Goal: Task Accomplishment & Management: Manage account settings

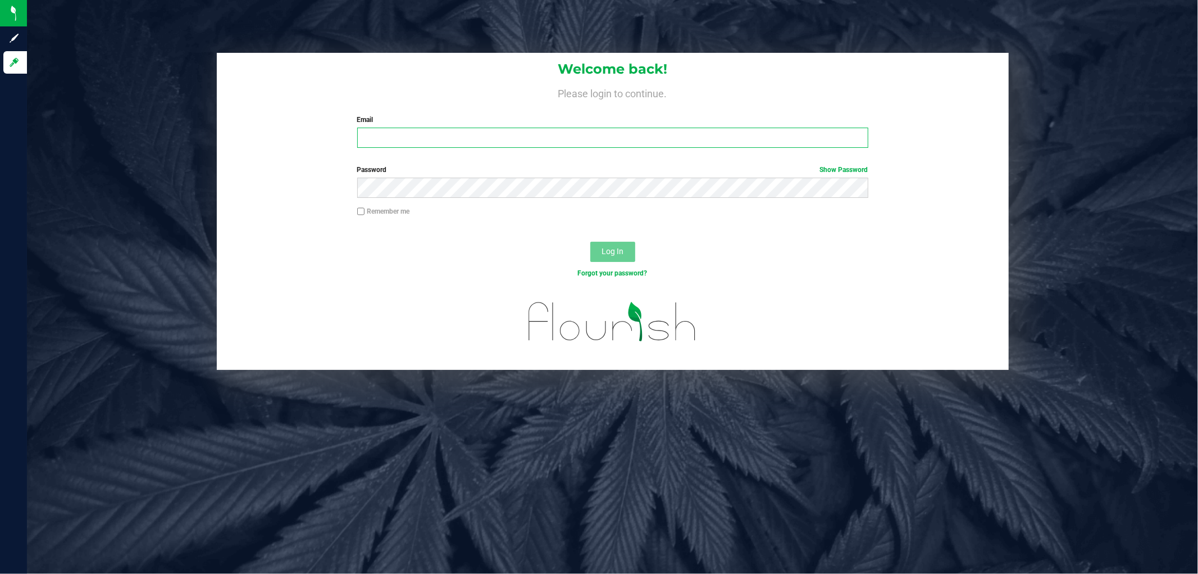
click at [372, 131] on input "Email" at bounding box center [612, 138] width 511 height 20
type input "wperkins@liveparallel.com"
click at [590, 242] on button "Log In" at bounding box center [612, 252] width 45 height 20
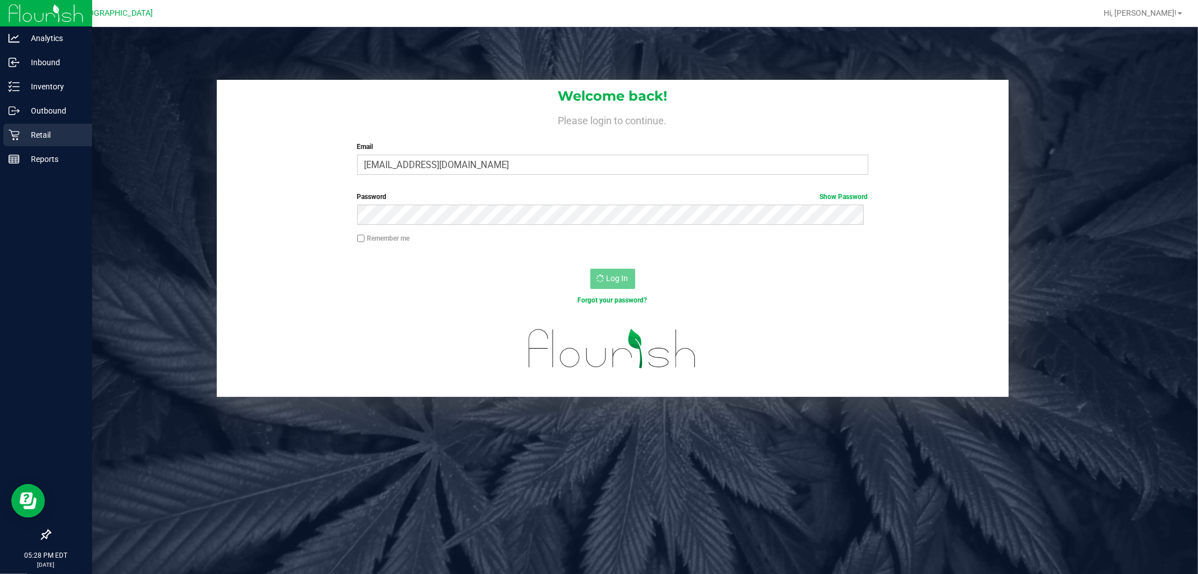
click at [51, 131] on p "Retail" at bounding box center [53, 134] width 67 height 13
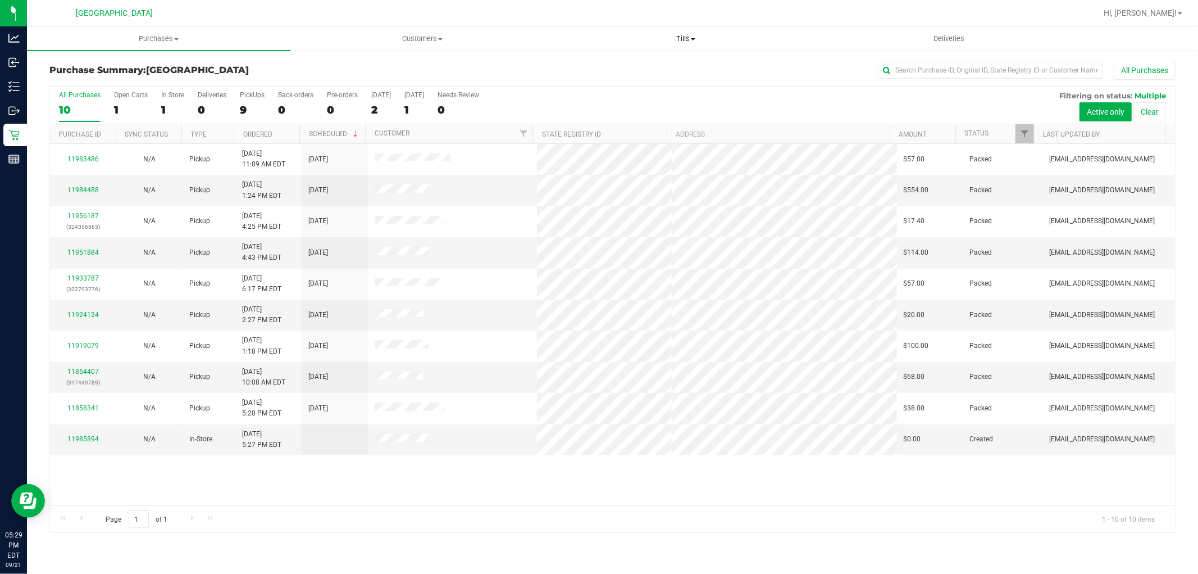
click at [694, 30] on uib-tab-heading "Tills Manage tills Reconcile e-payments" at bounding box center [686, 39] width 262 height 22
click at [639, 65] on li "Manage tills" at bounding box center [686, 67] width 264 height 13
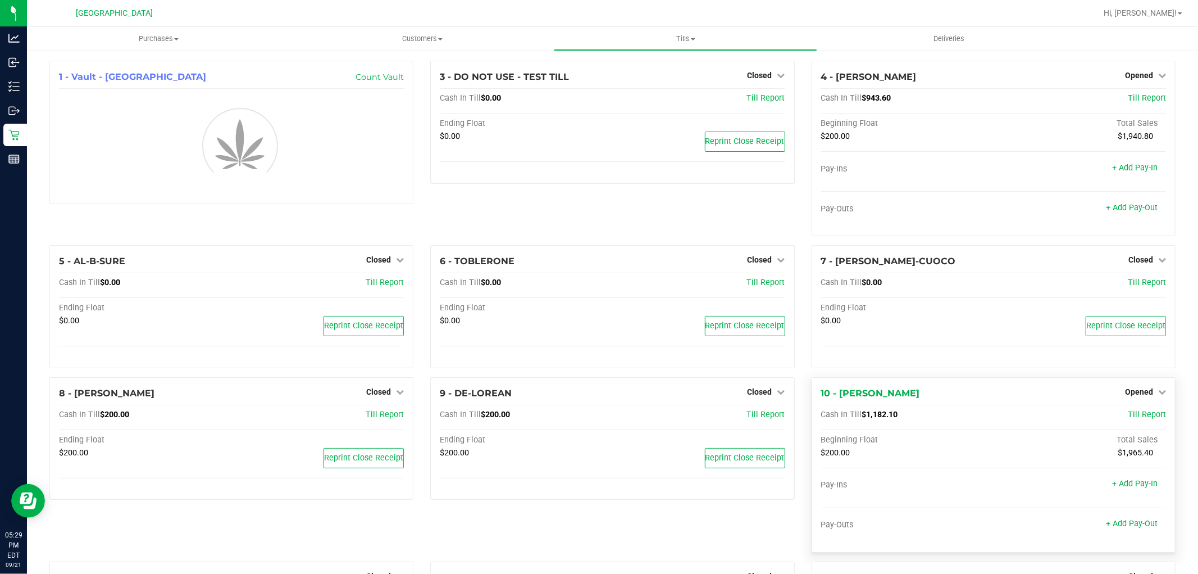
click at [1150, 390] on div "10 - VAN-MORRISON Opened Close Till Cash In Till $1,182.10 Till Report Beginnin…" at bounding box center [994, 464] width 364 height 175
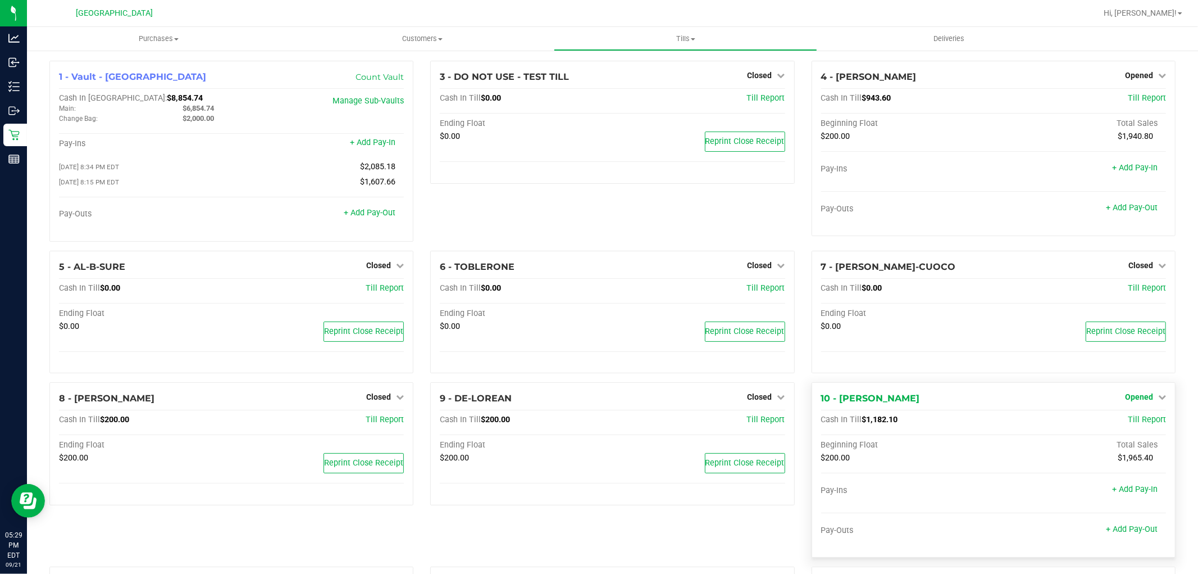
click at [1139, 401] on span "Opened" at bounding box center [1139, 396] width 28 height 9
click at [1137, 422] on link "Close Till" at bounding box center [1140, 420] width 30 height 9
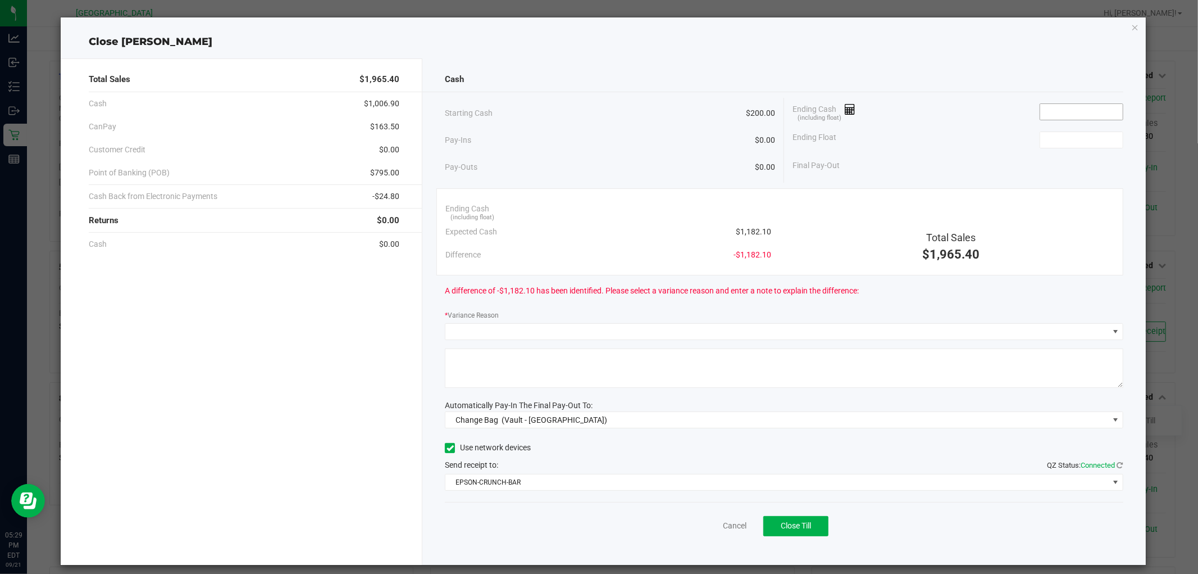
click at [1079, 112] on input at bounding box center [1082, 112] width 83 height 16
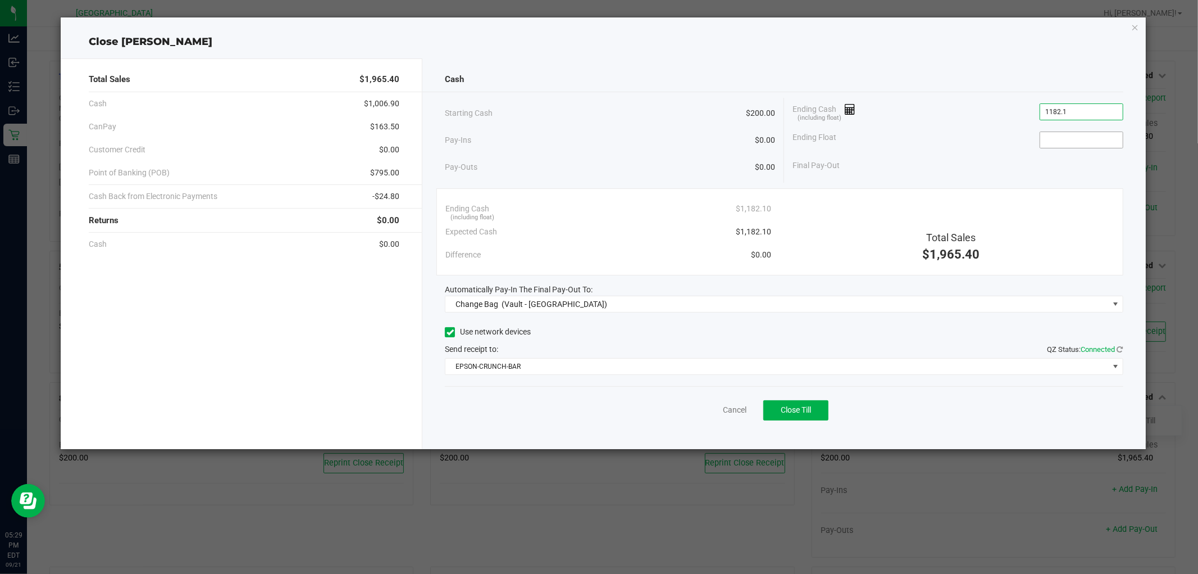
type input "$1,182.10"
click at [1059, 135] on input at bounding box center [1082, 140] width 83 height 16
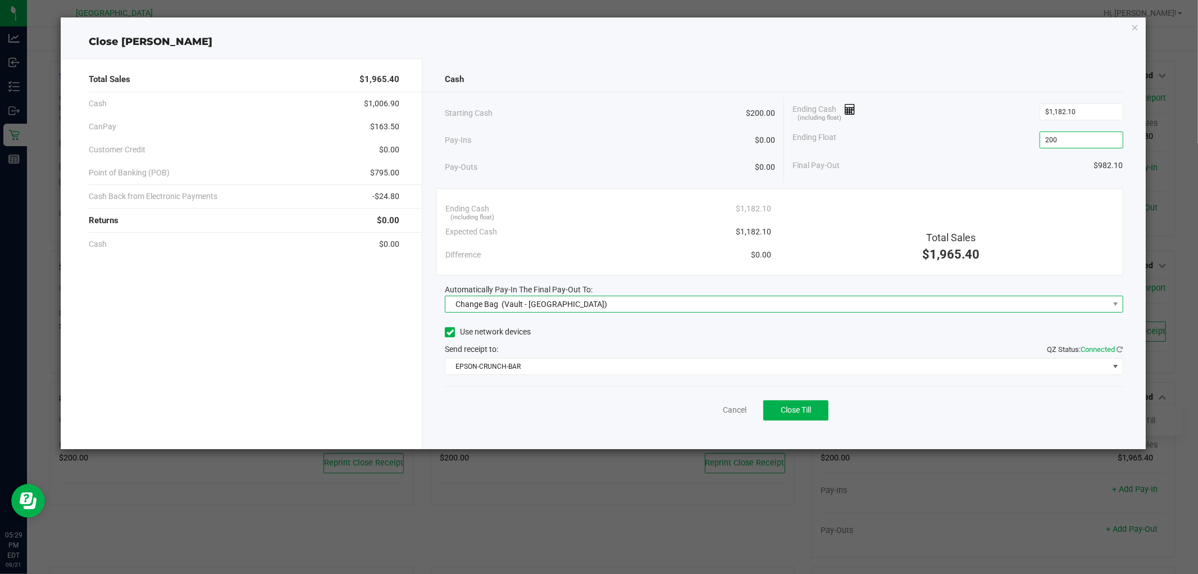
click at [614, 299] on span "Change Bag (Vault - North Port WC)" at bounding box center [777, 304] width 663 height 16
type input "$200.00"
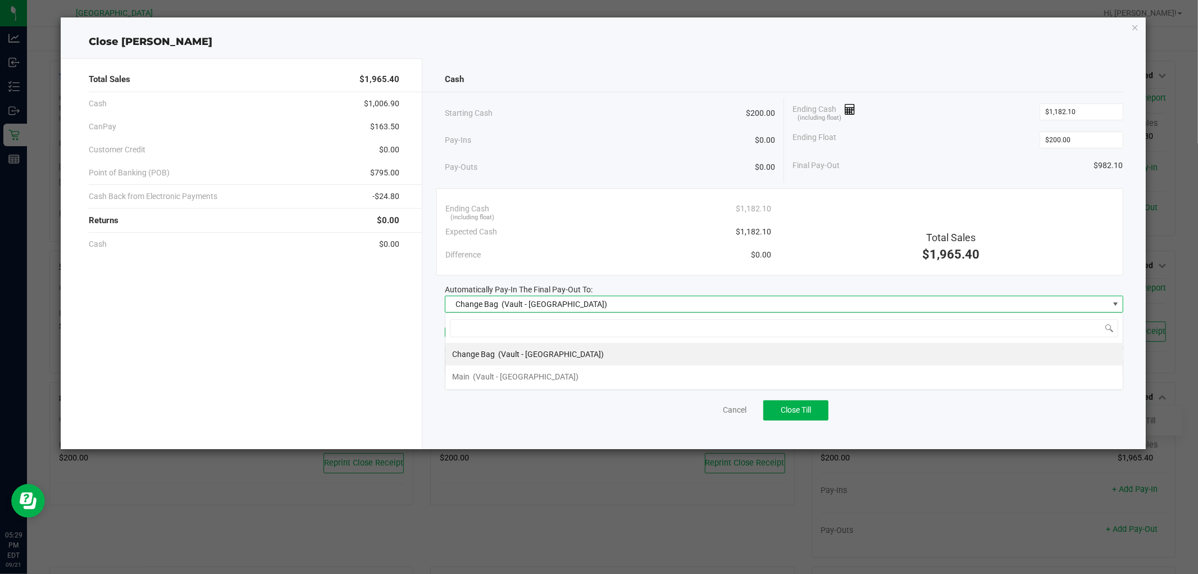
scroll to position [17, 678]
click at [546, 376] on span "(Vault - North Port WC)" at bounding box center [526, 376] width 106 height 9
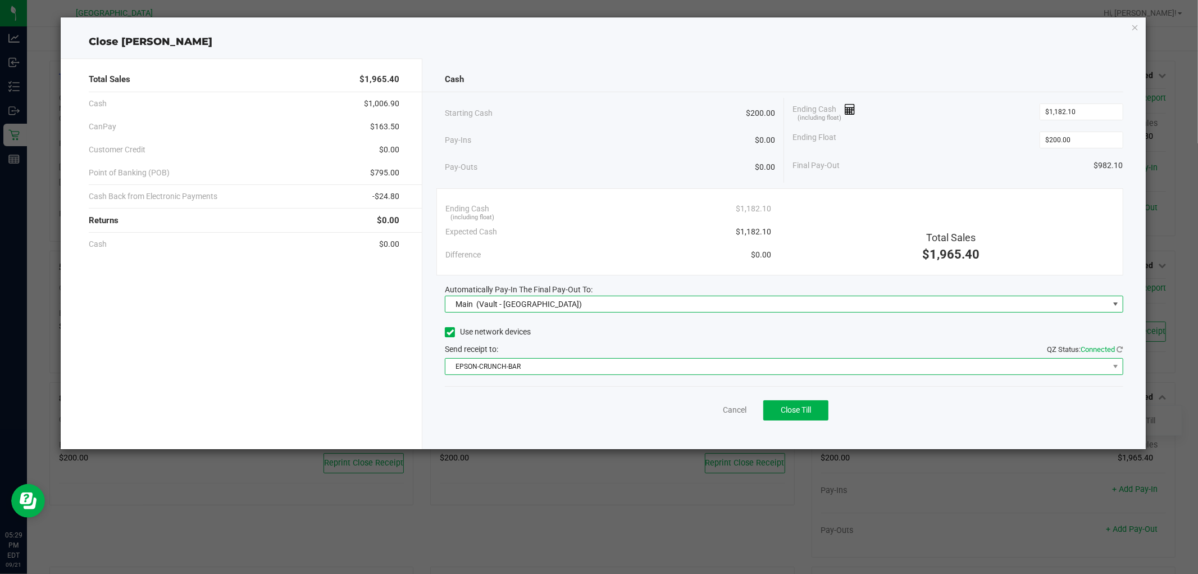
click at [584, 361] on span "EPSON-CRUNCH-BAR" at bounding box center [777, 366] width 663 height 16
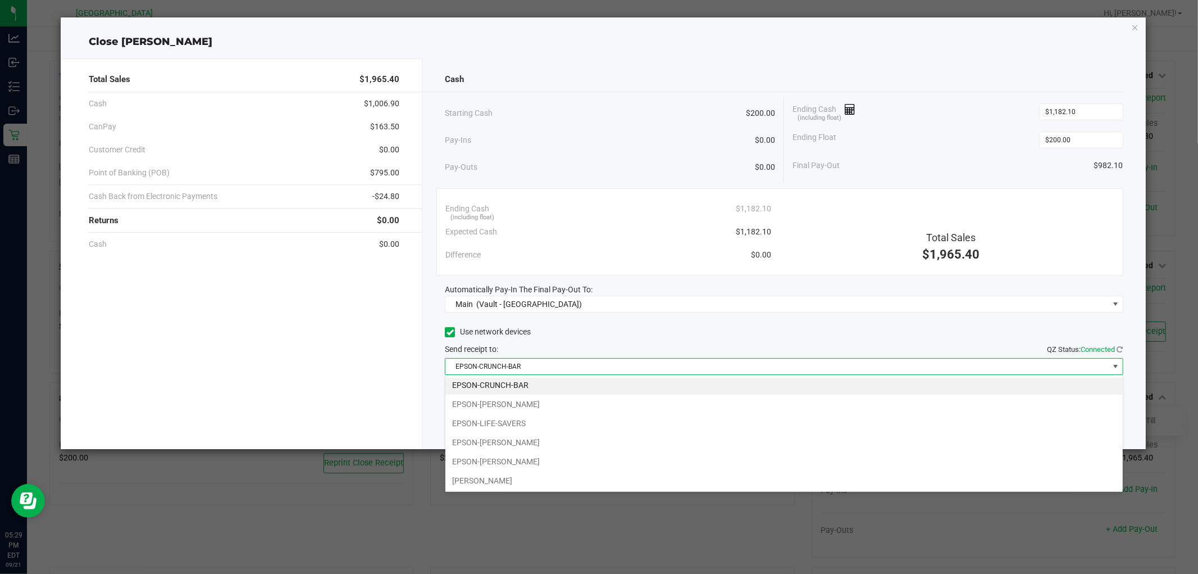
scroll to position [0, 0]
click at [562, 428] on li "EPSON-LIFE-SAVERS" at bounding box center [785, 425] width 678 height 19
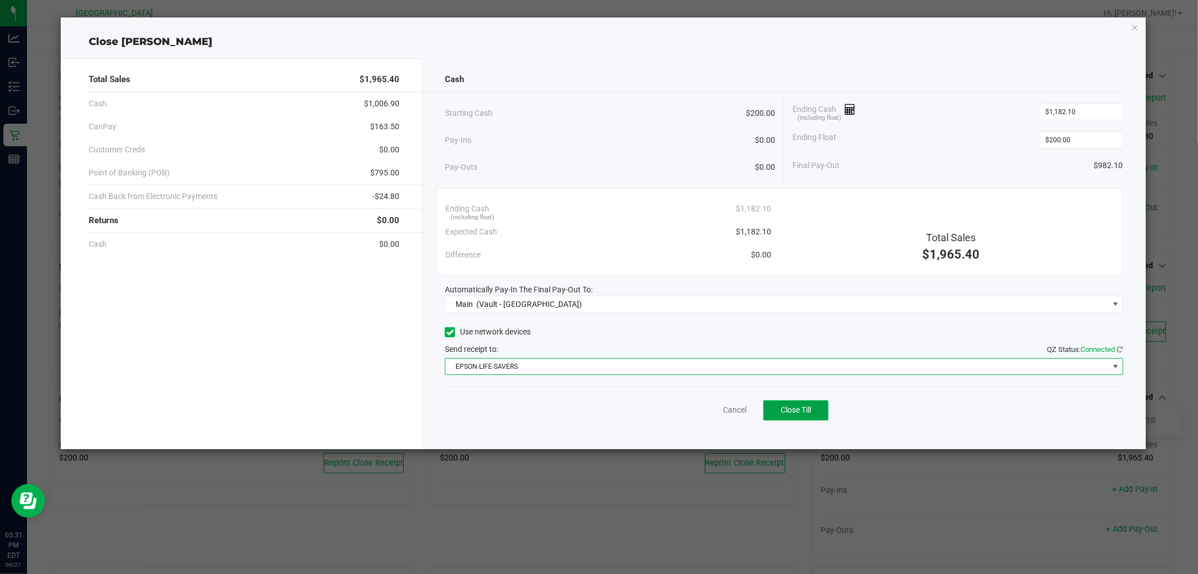
click at [800, 414] on span "Close Till" at bounding box center [796, 409] width 30 height 9
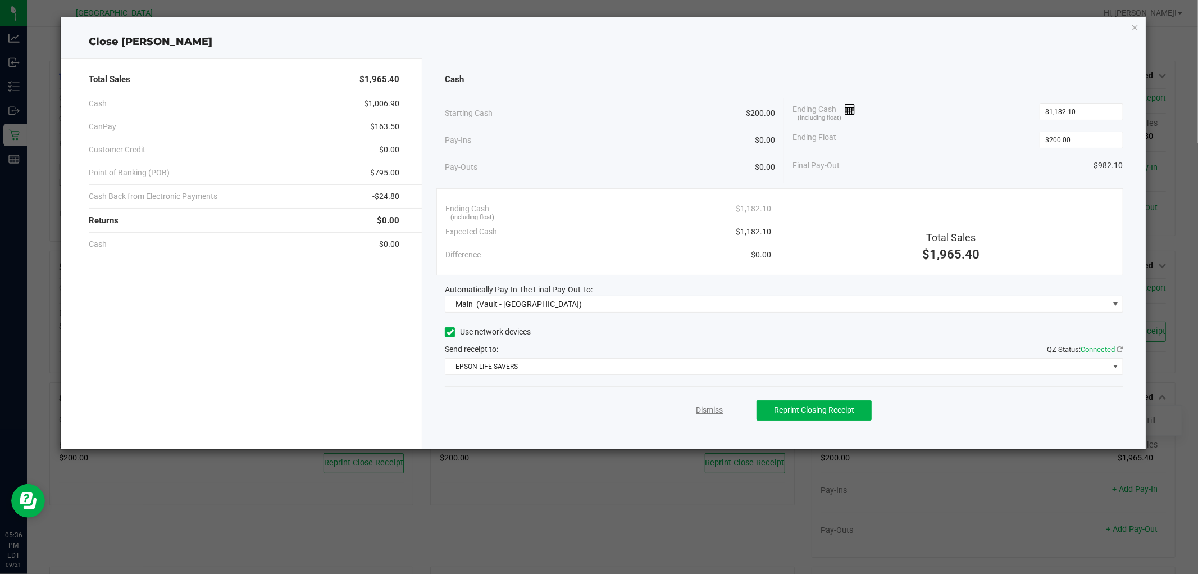
click at [698, 409] on link "Dismiss" at bounding box center [709, 410] width 27 height 12
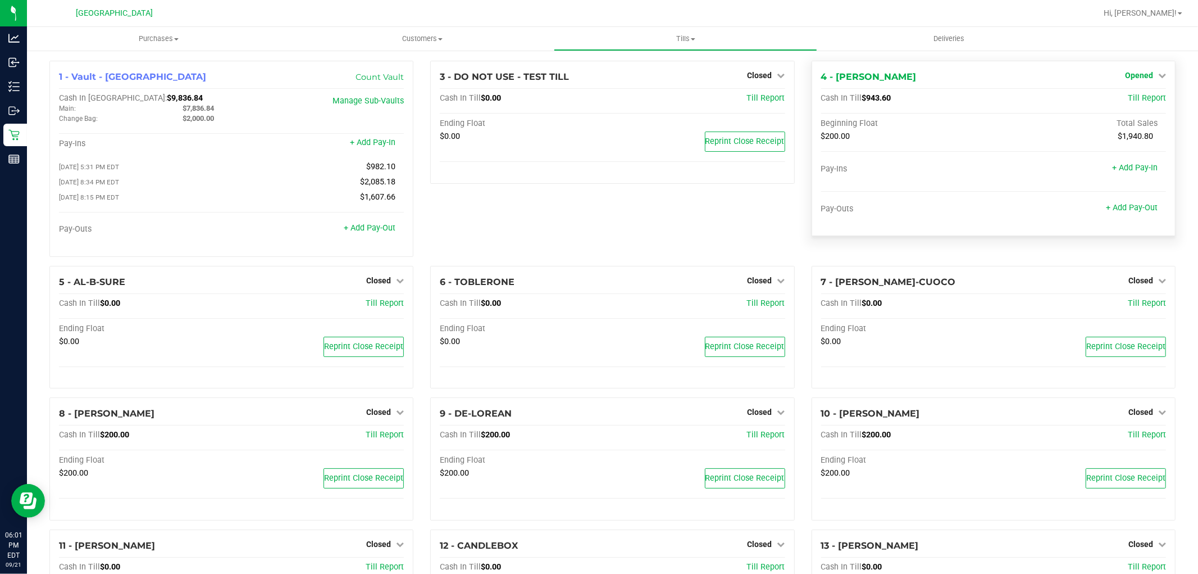
click at [1135, 71] on span "Opened" at bounding box center [1139, 75] width 28 height 9
click at [1129, 99] on link "Close Till" at bounding box center [1140, 98] width 30 height 9
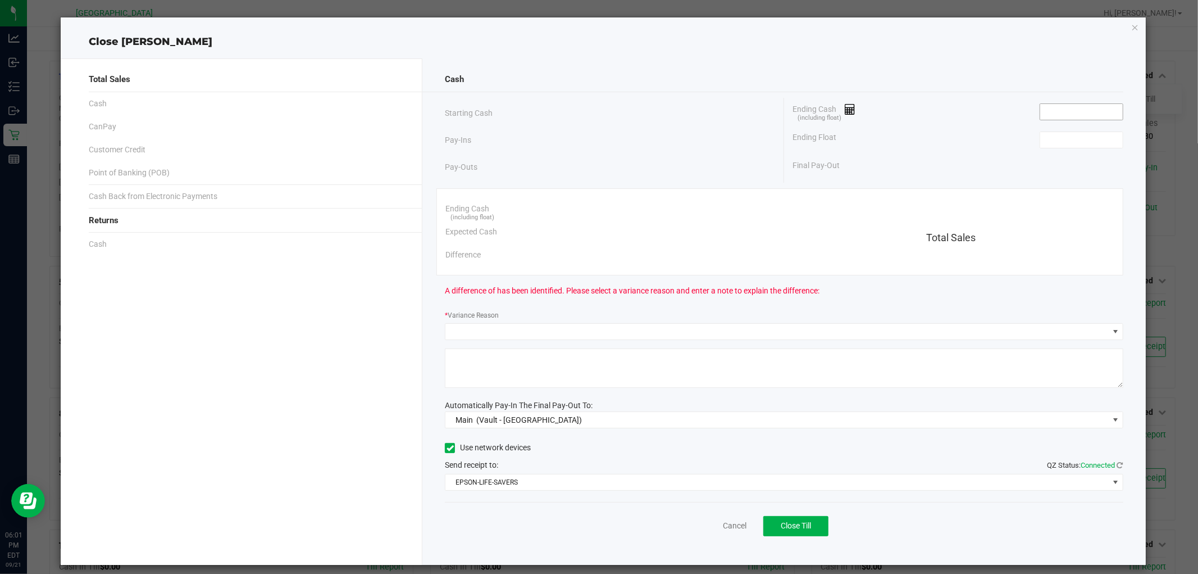
click at [1046, 107] on input at bounding box center [1082, 112] width 83 height 16
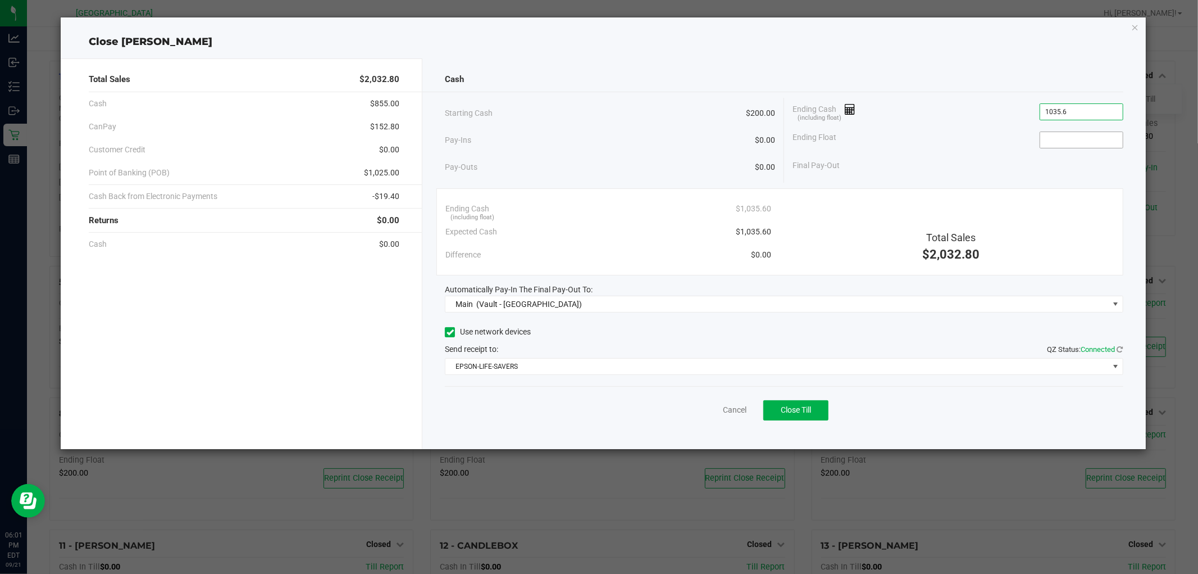
type input "$1,035.60"
click at [1053, 140] on input at bounding box center [1082, 140] width 83 height 16
click at [806, 416] on button "Close Till" at bounding box center [796, 410] width 65 height 20
type input "$200.00"
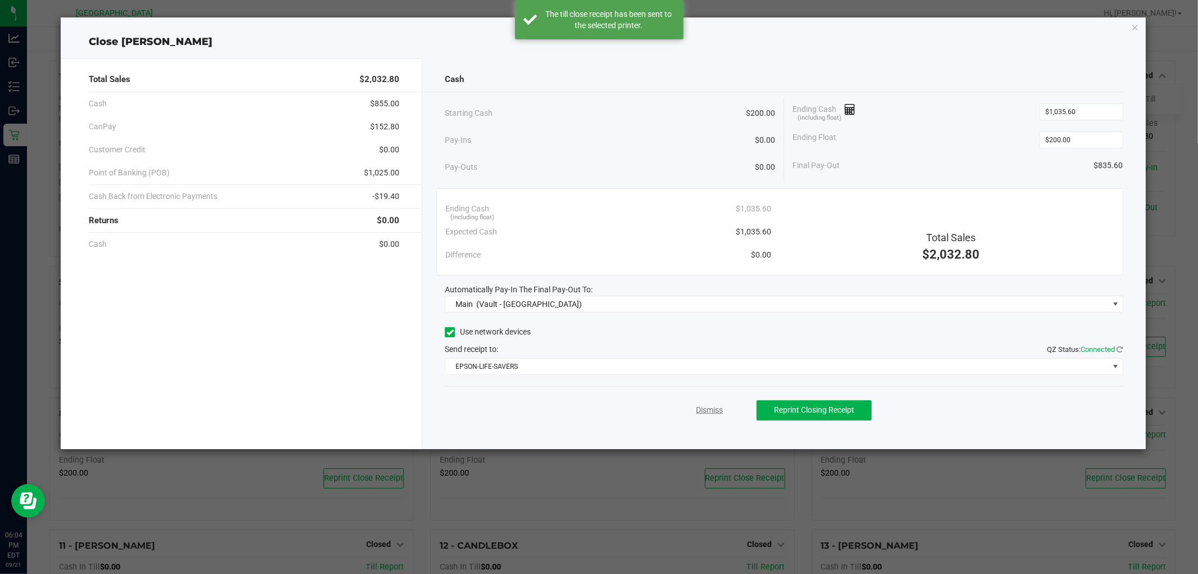
click at [705, 411] on link "Dismiss" at bounding box center [709, 410] width 27 height 12
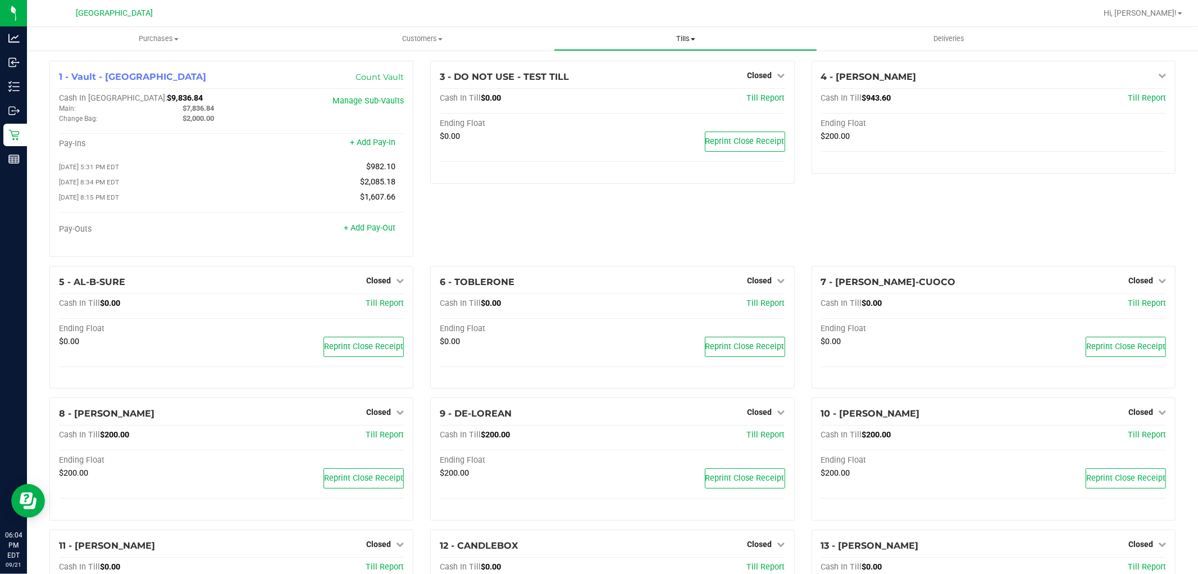
click at [688, 37] on span "Tills" at bounding box center [686, 39] width 262 height 10
click at [634, 85] on span "Reconcile e-payments" at bounding box center [610, 81] width 112 height 10
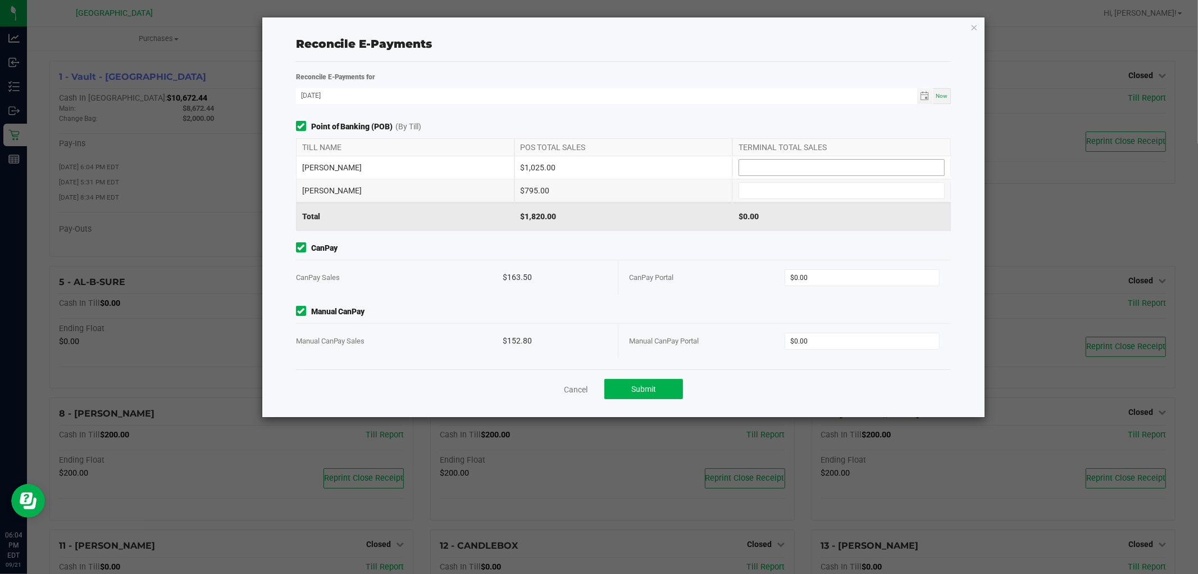
click at [779, 166] on input at bounding box center [841, 168] width 205 height 16
type input "0"
click at [793, 191] on input at bounding box center [841, 191] width 205 height 16
type input "$1,025.00"
click at [838, 276] on input "$0.00" at bounding box center [862, 278] width 154 height 16
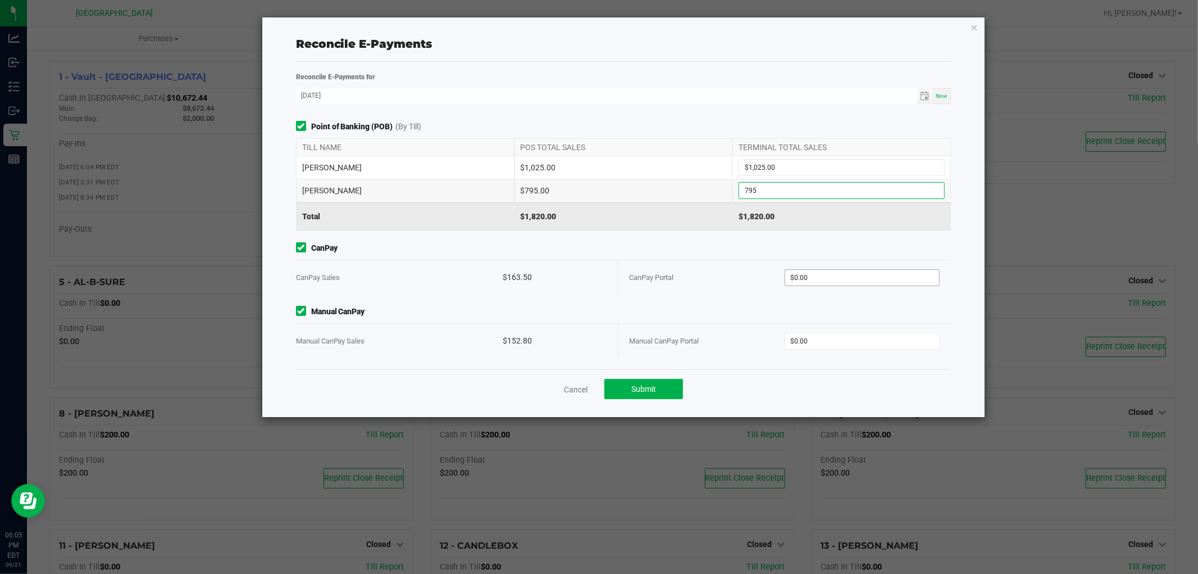
type input "$795.00"
click at [833, 335] on input "$0.00" at bounding box center [862, 341] width 154 height 16
type input "$163.50"
click at [655, 397] on button "Submit" at bounding box center [644, 389] width 79 height 20
type input "$152.80"
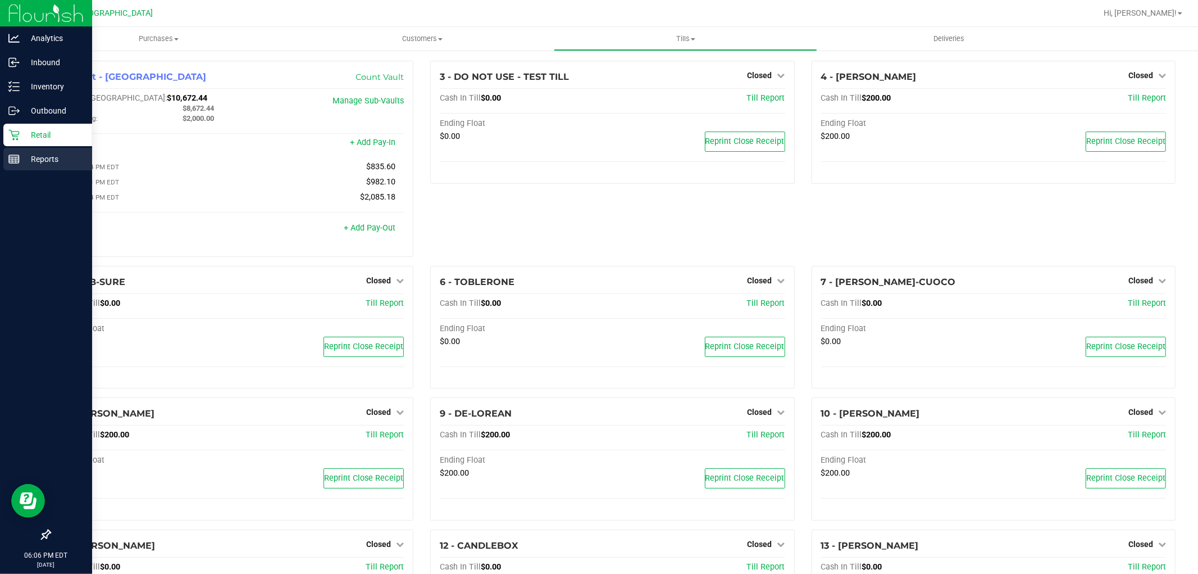
click at [17, 149] on div "Reports" at bounding box center [47, 159] width 89 height 22
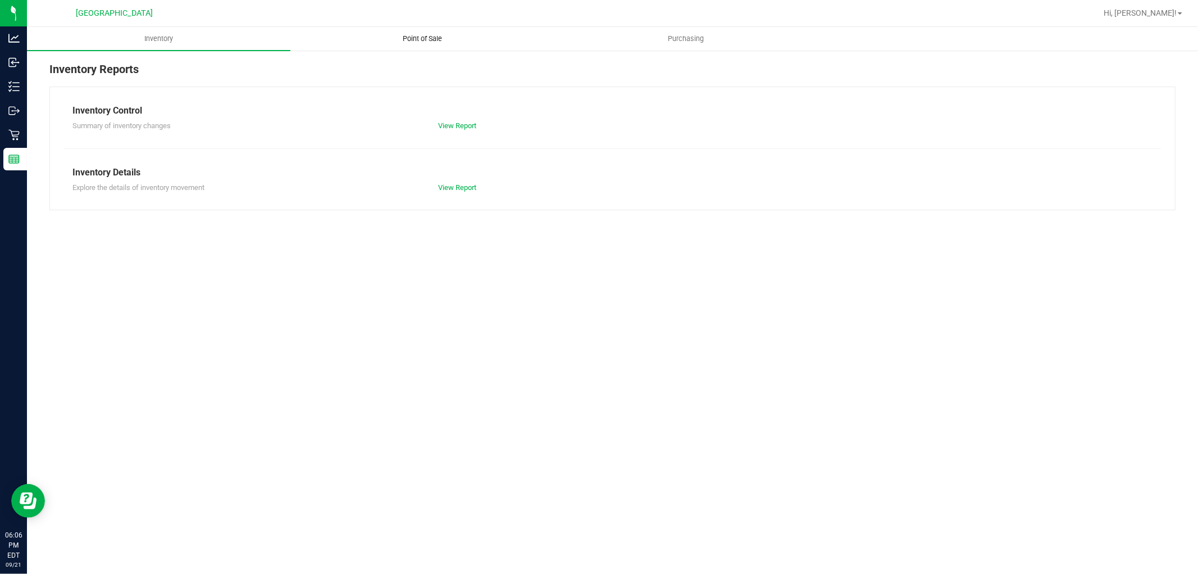
click at [423, 39] on span "Point of Sale" at bounding box center [423, 39] width 70 height 10
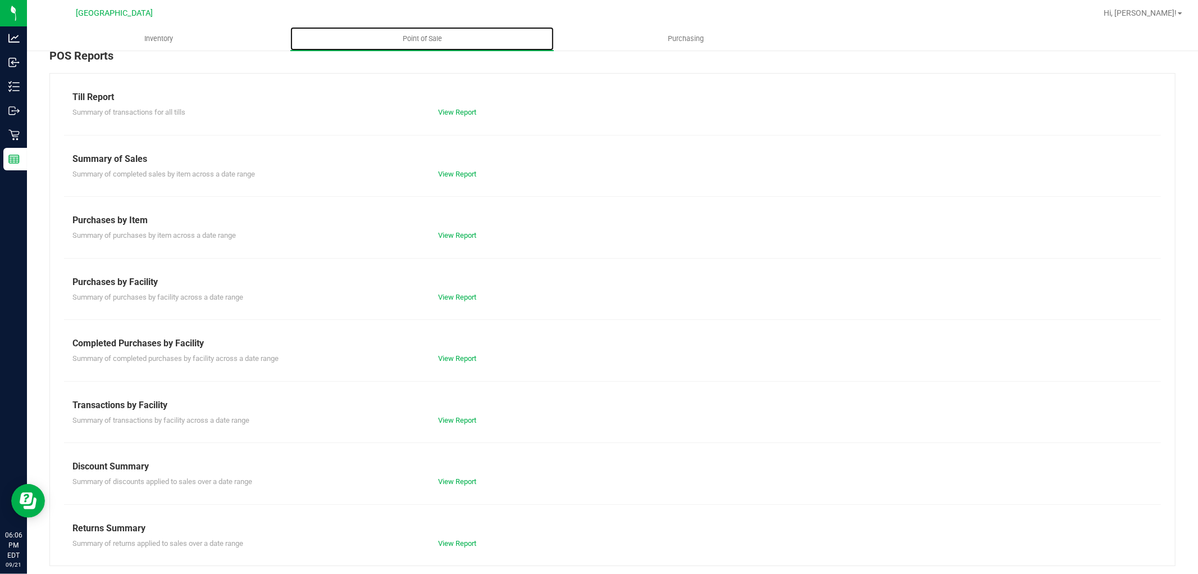
scroll to position [17, 0]
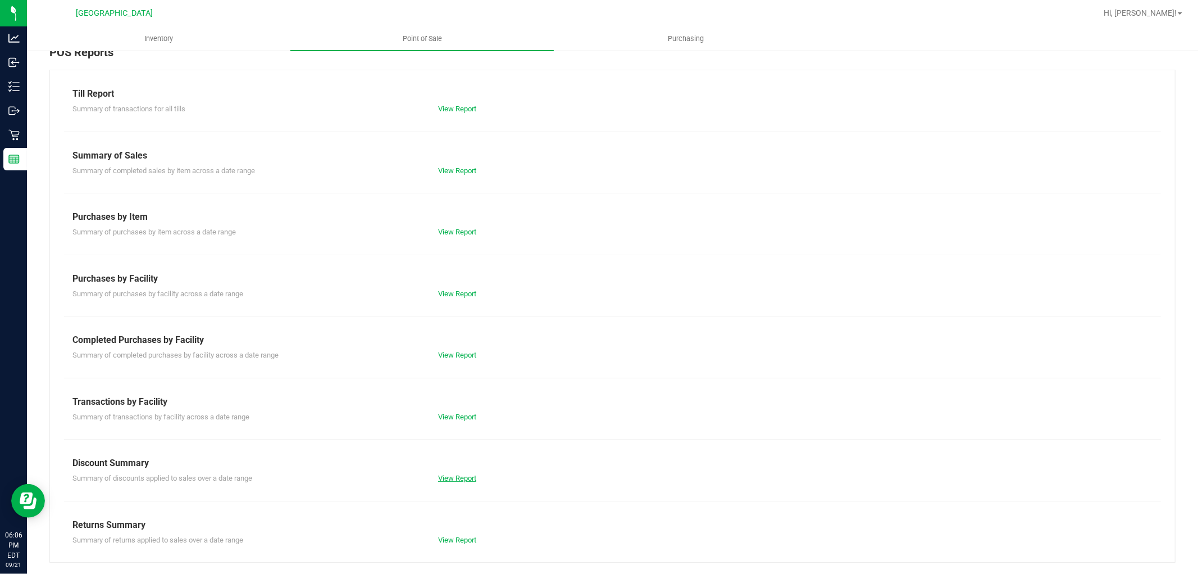
click at [454, 475] on link "View Report" at bounding box center [457, 478] width 38 height 8
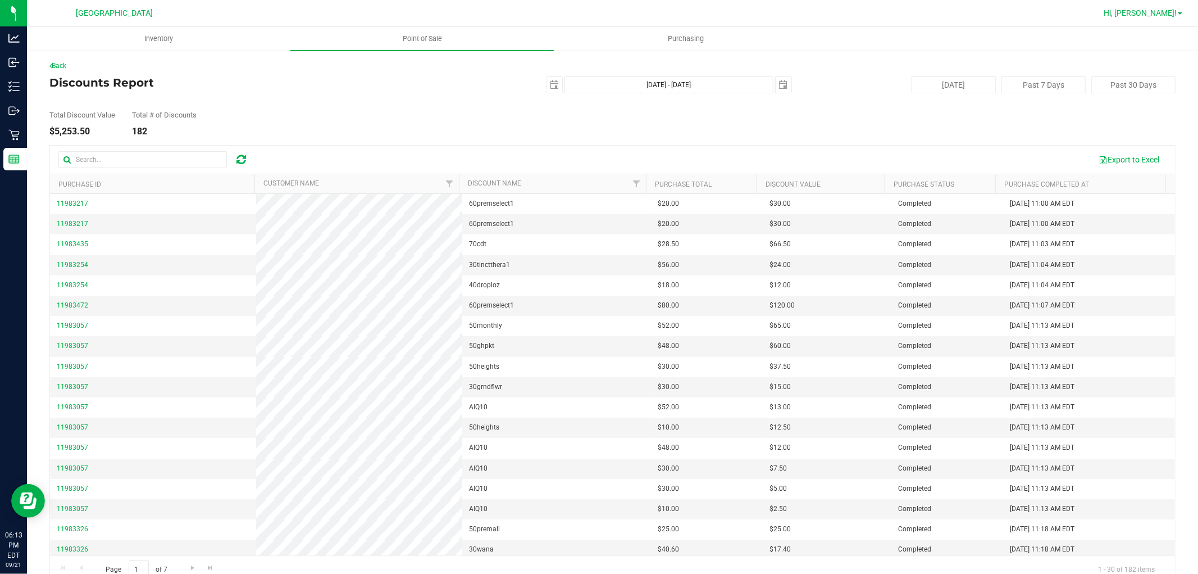
click at [1183, 13] on link "Hi, [PERSON_NAME]!" at bounding box center [1144, 13] width 88 height 12
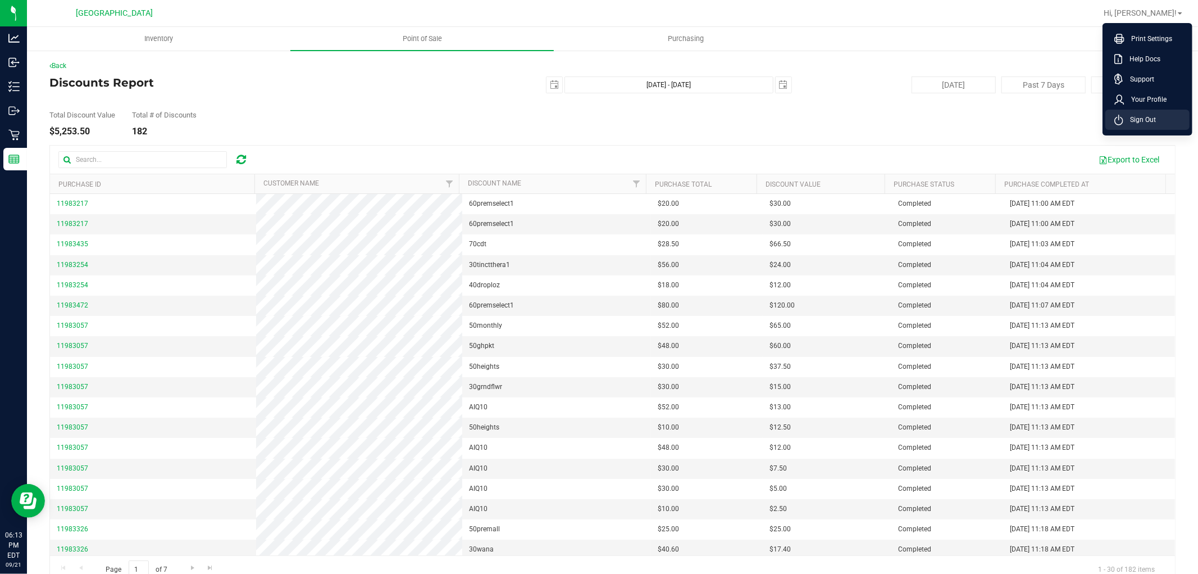
click at [1147, 122] on span "Sign Out" at bounding box center [1140, 119] width 33 height 11
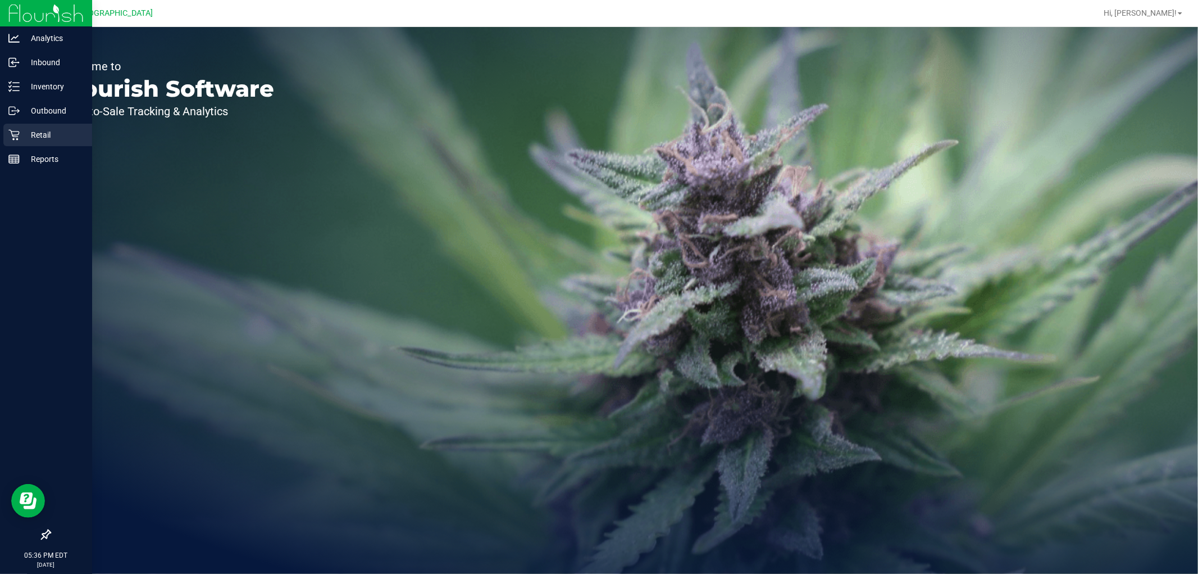
click at [7, 139] on div "Retail" at bounding box center [47, 135] width 89 height 22
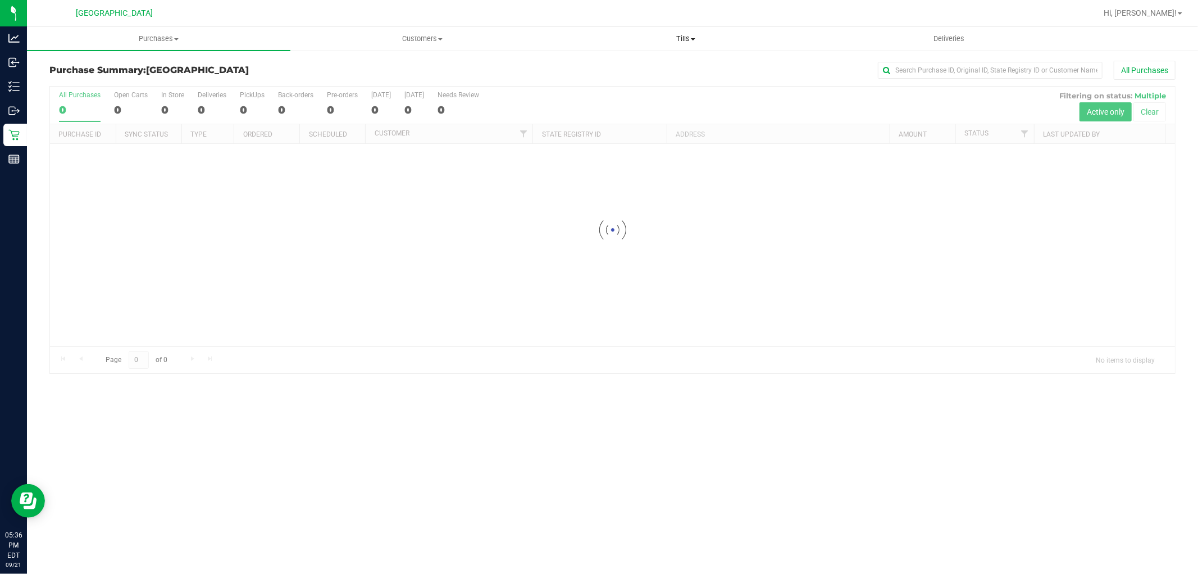
click at [678, 37] on span "Tills" at bounding box center [686, 39] width 262 height 10
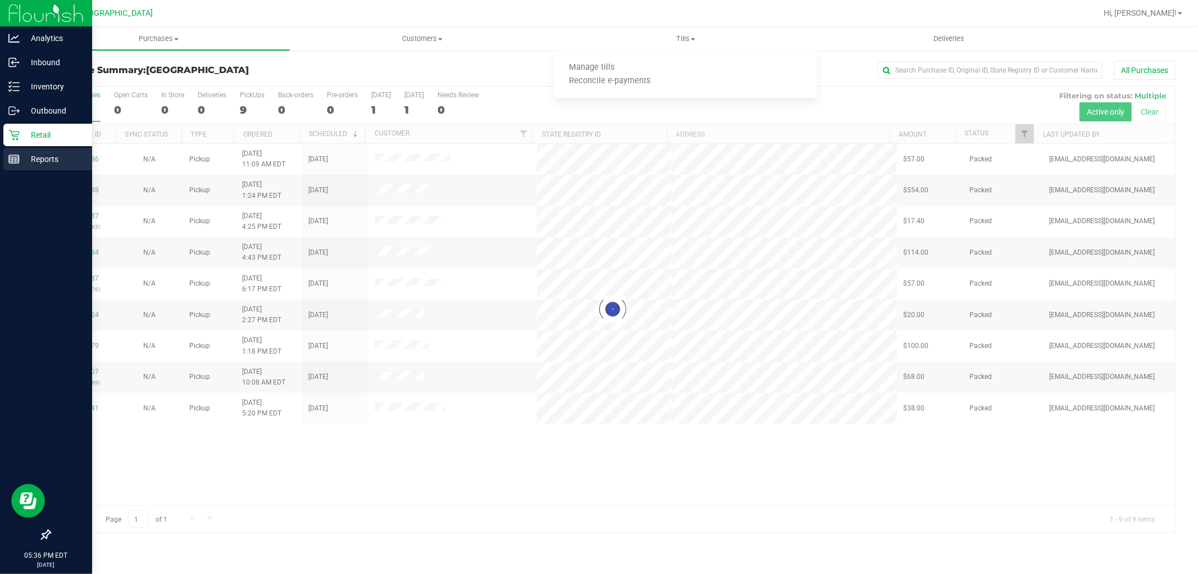
click at [21, 161] on p "Reports" at bounding box center [53, 158] width 67 height 13
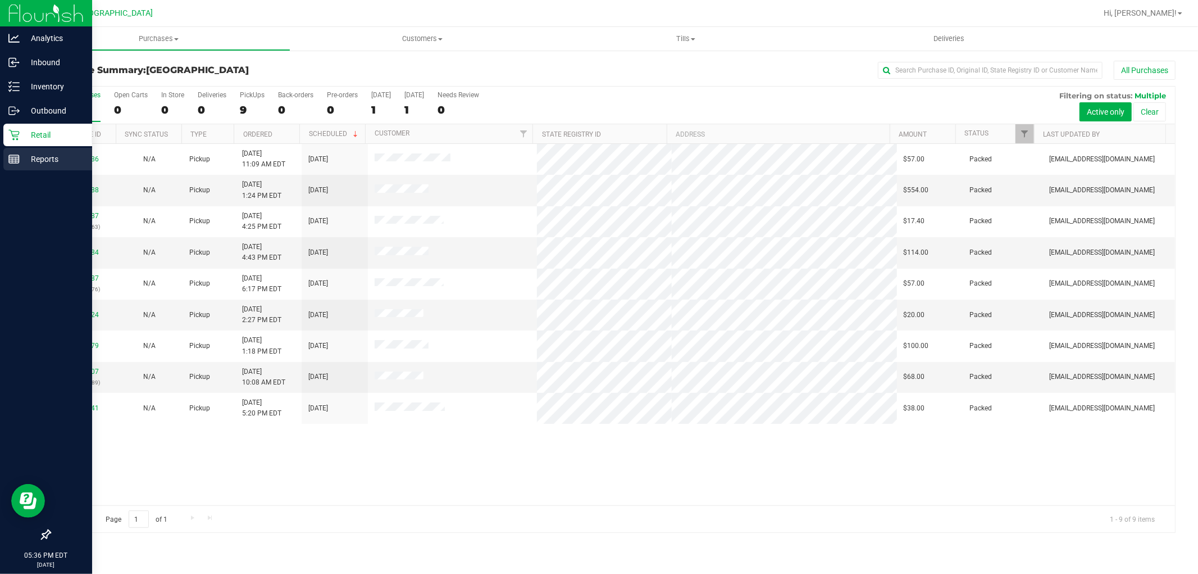
click at [8, 151] on div "Reports" at bounding box center [47, 159] width 89 height 22
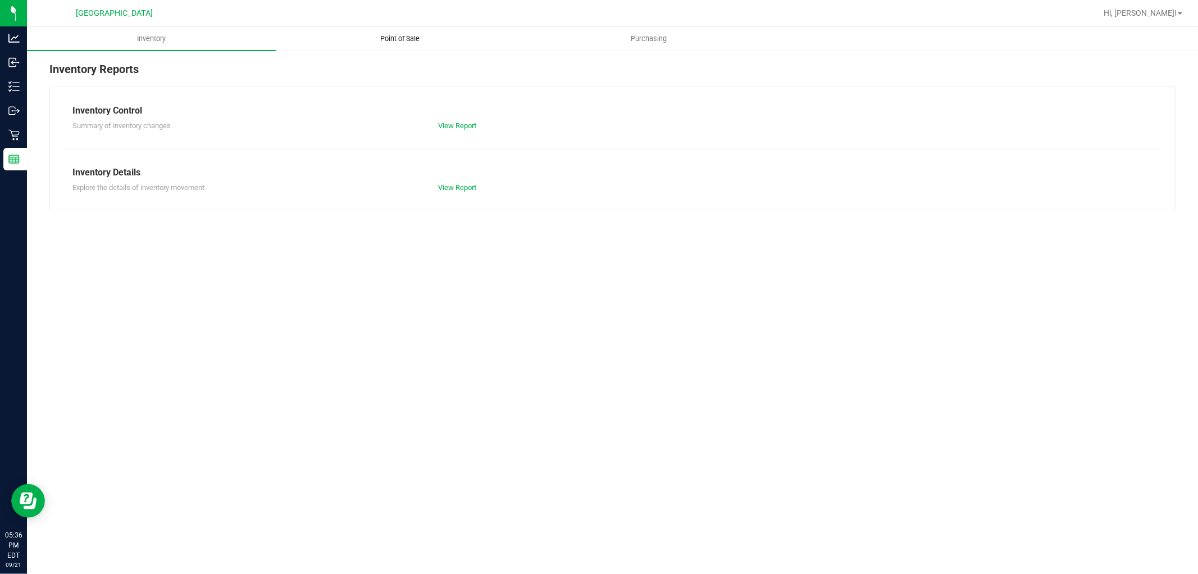
click at [386, 48] on uib-tab-heading "Point of Sale" at bounding box center [400, 39] width 248 height 22
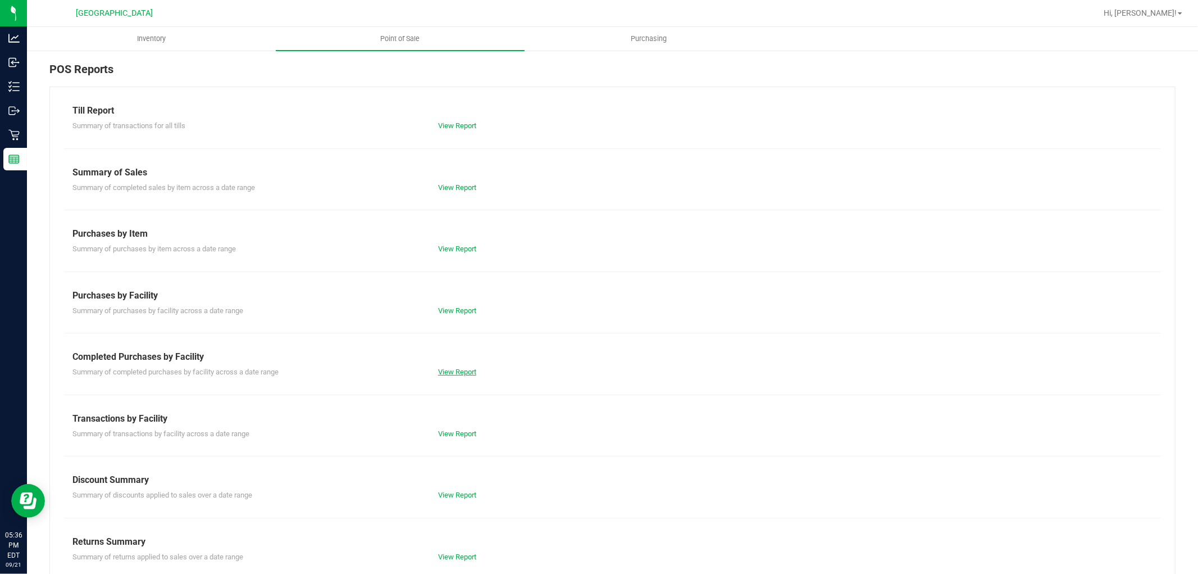
click at [446, 371] on link "View Report" at bounding box center [457, 371] width 38 height 8
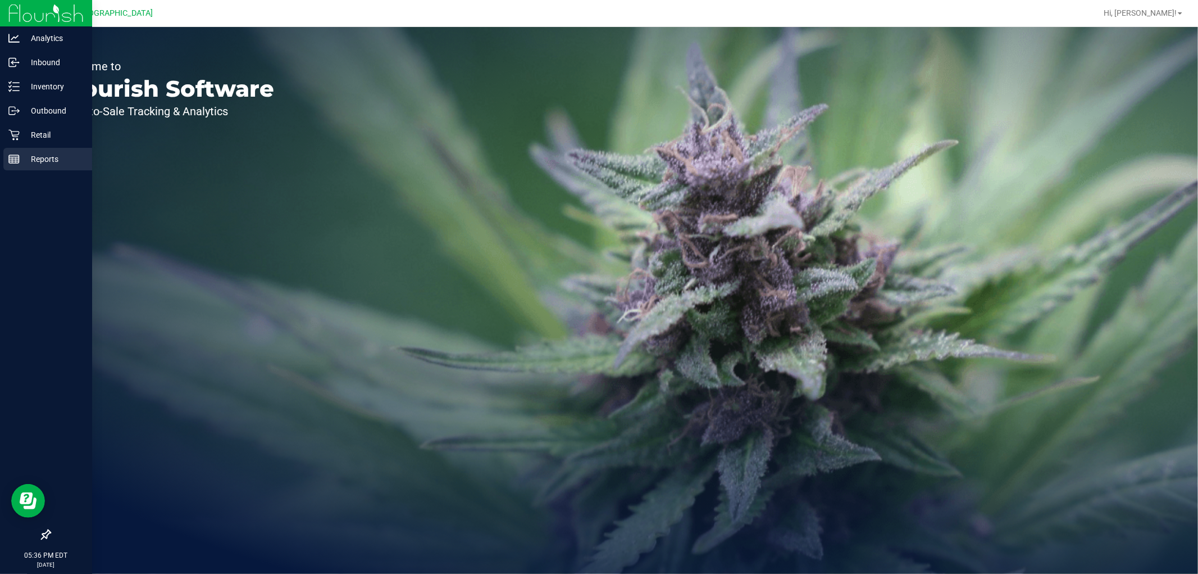
click at [18, 163] on icon at bounding box center [13, 158] width 11 height 11
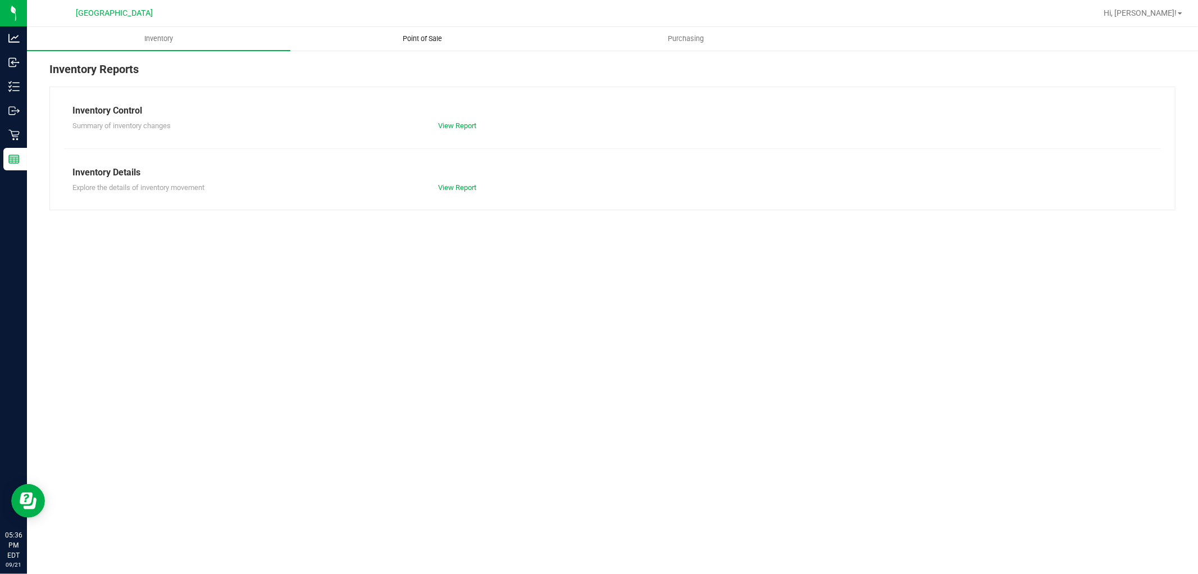
click at [401, 40] on span "Point of Sale" at bounding box center [423, 39] width 70 height 10
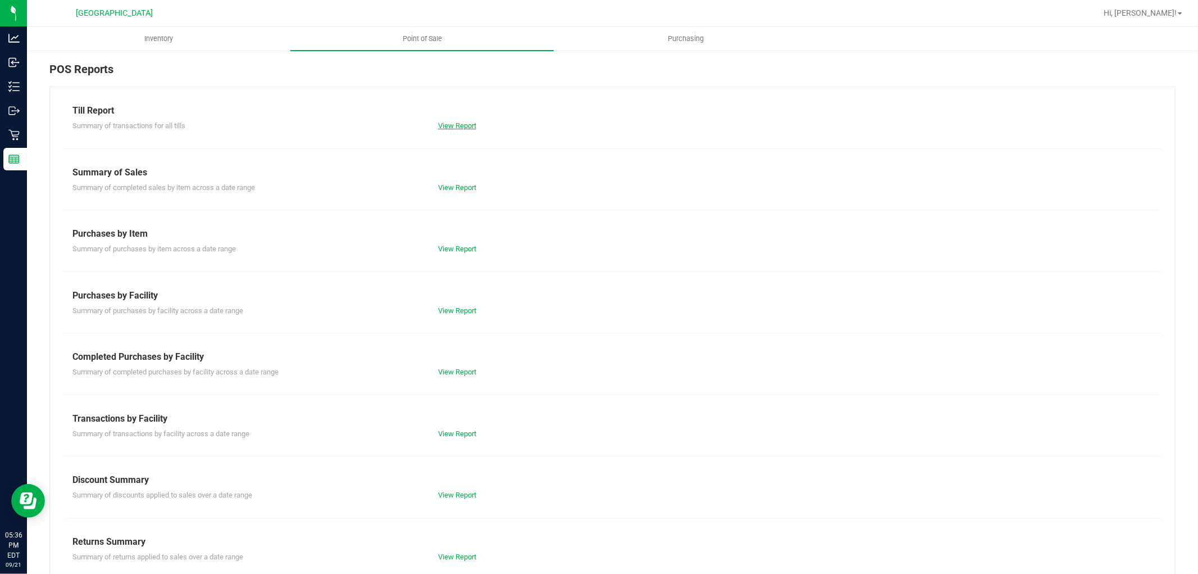
click at [441, 121] on link "View Report" at bounding box center [457, 125] width 38 height 8
